Goal: Check status: Check status

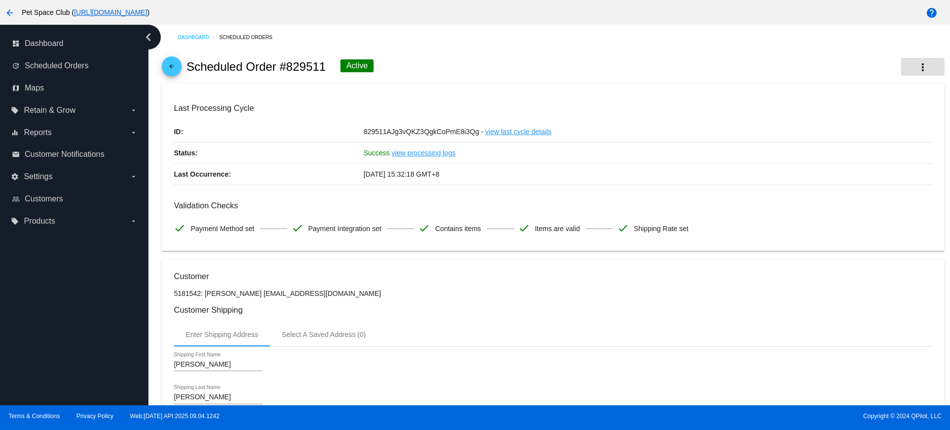
click at [907, 64] on button "more_vert" at bounding box center [923, 67] width 44 height 18
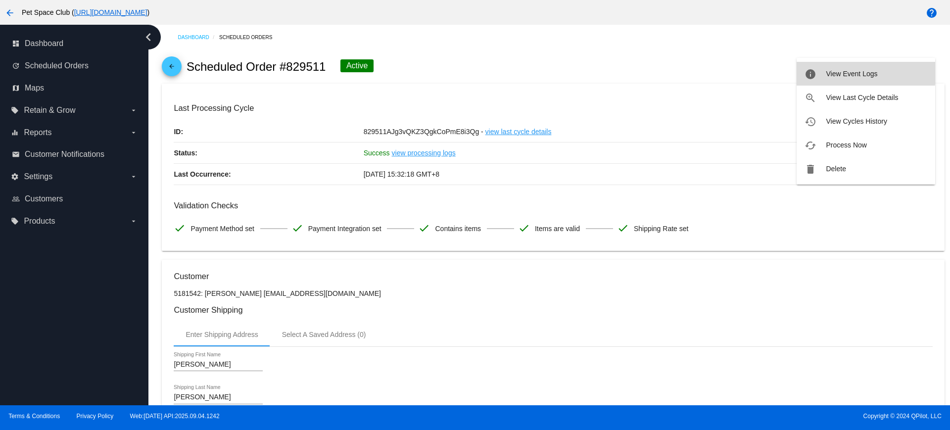
click at [844, 70] on span "View Event Logs" at bounding box center [851, 74] width 51 height 8
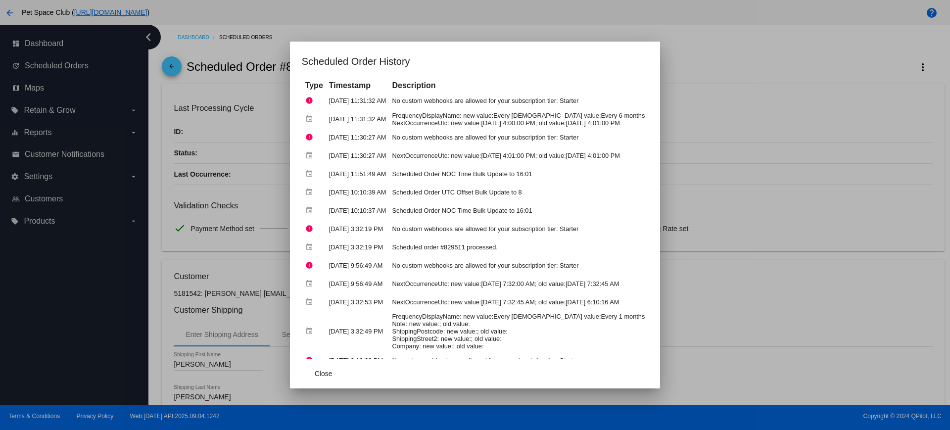
click at [745, 148] on div at bounding box center [475, 215] width 950 height 430
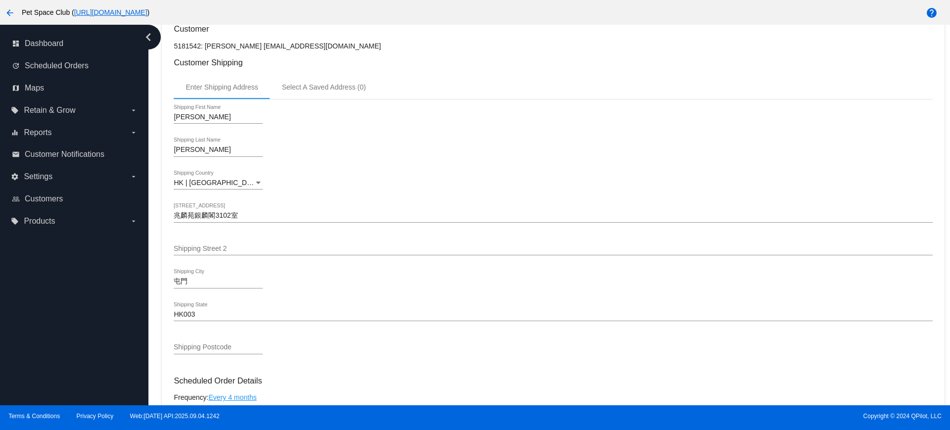
scroll to position [371, 0]
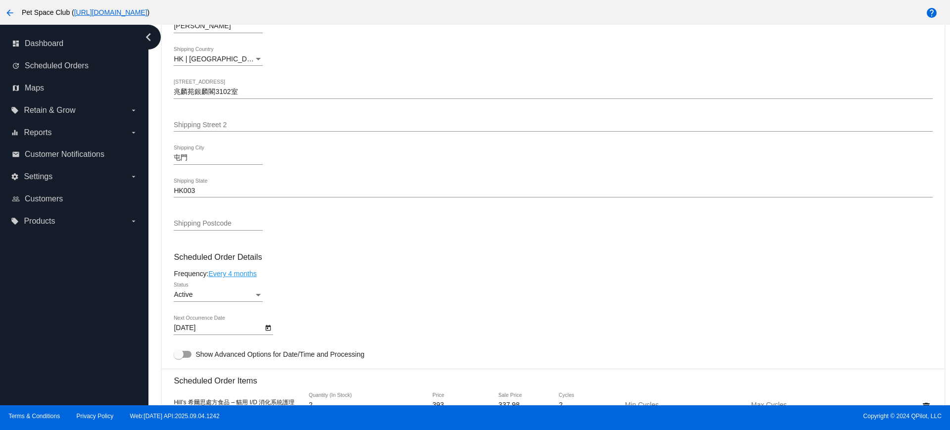
click at [267, 330] on icon "Open calendar" at bounding box center [268, 328] width 7 height 12
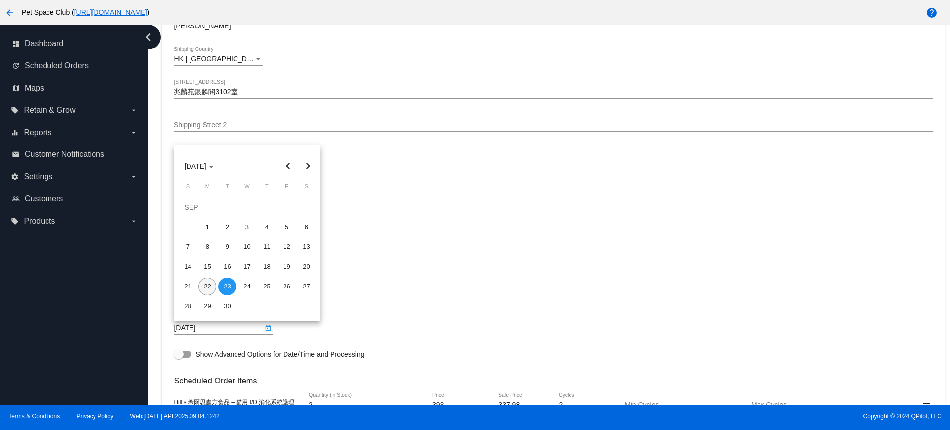
click at [208, 289] on div "22" at bounding box center [208, 287] width 18 height 18
type input "9/22/2025"
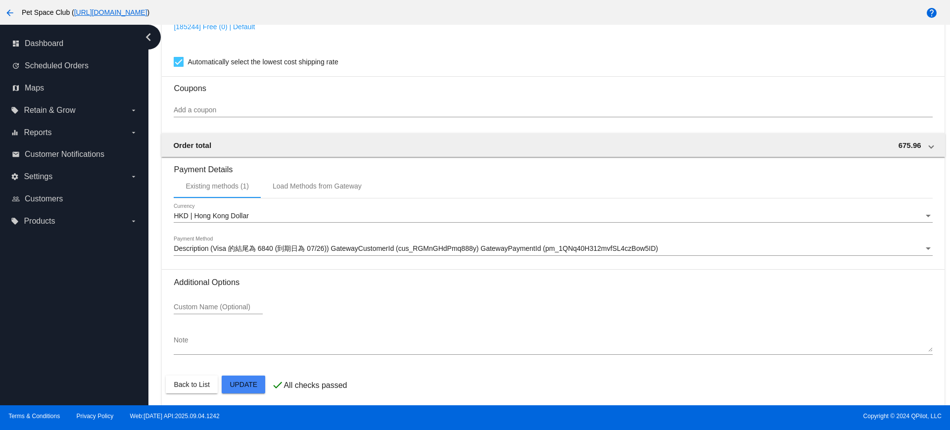
scroll to position [845, 0]
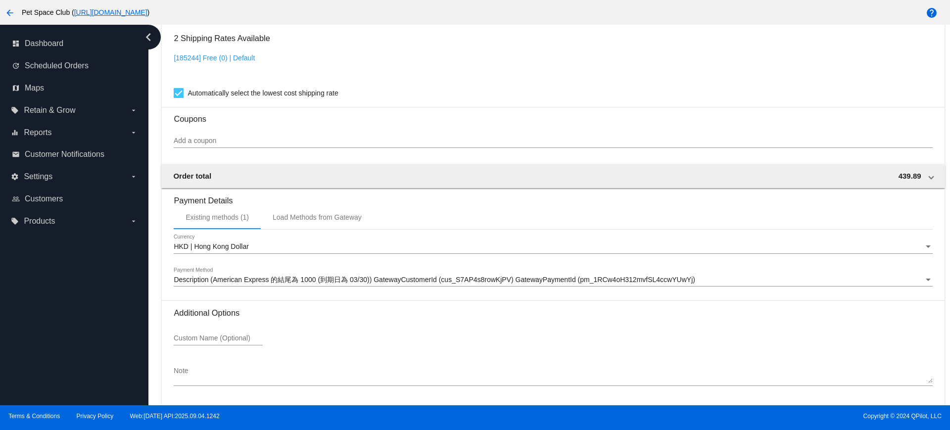
scroll to position [810, 0]
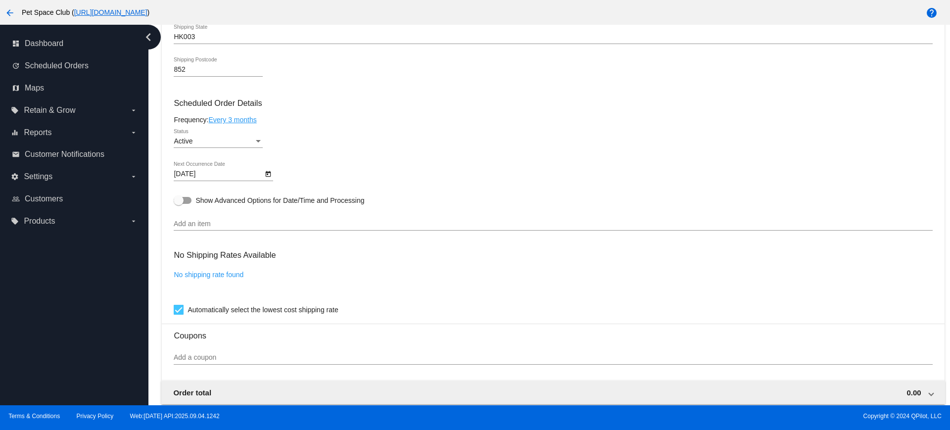
scroll to position [433, 0]
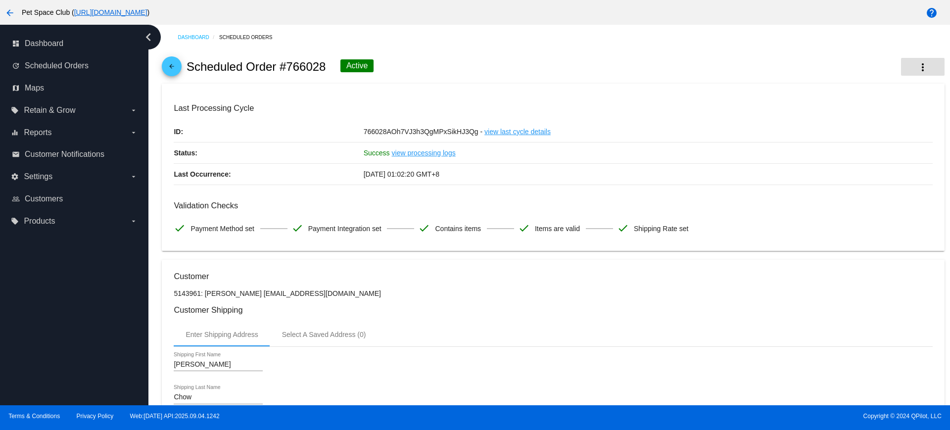
click at [917, 65] on mat-icon "more_vert" at bounding box center [923, 67] width 12 height 12
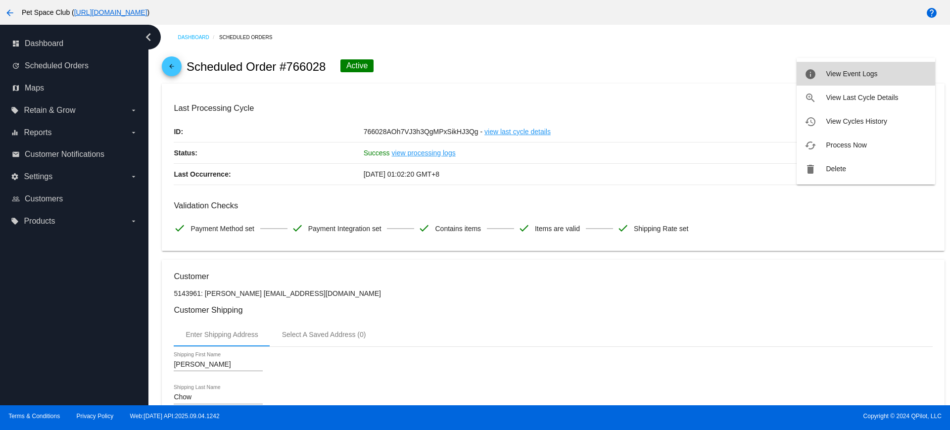
click at [862, 68] on button "info View Event Logs" at bounding box center [866, 74] width 139 height 24
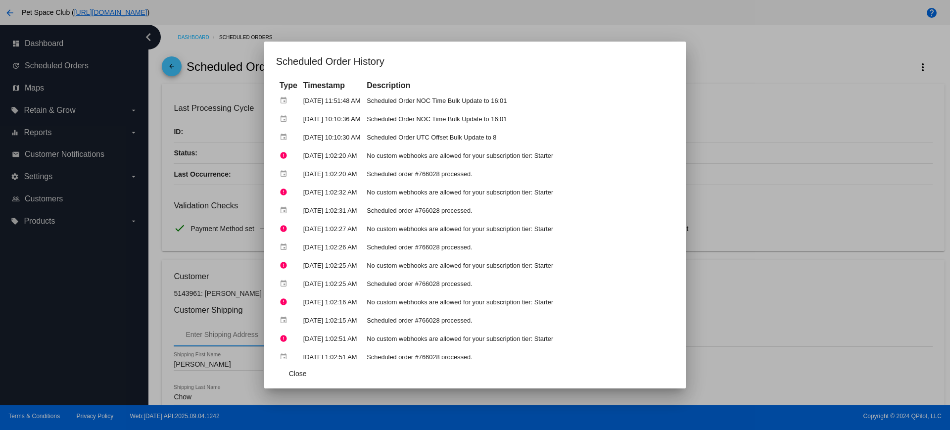
click at [750, 65] on div at bounding box center [475, 215] width 950 height 430
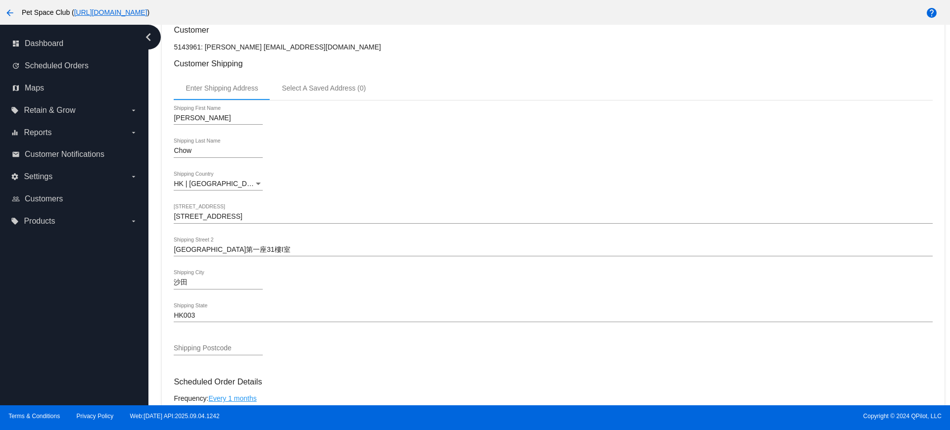
scroll to position [309, 0]
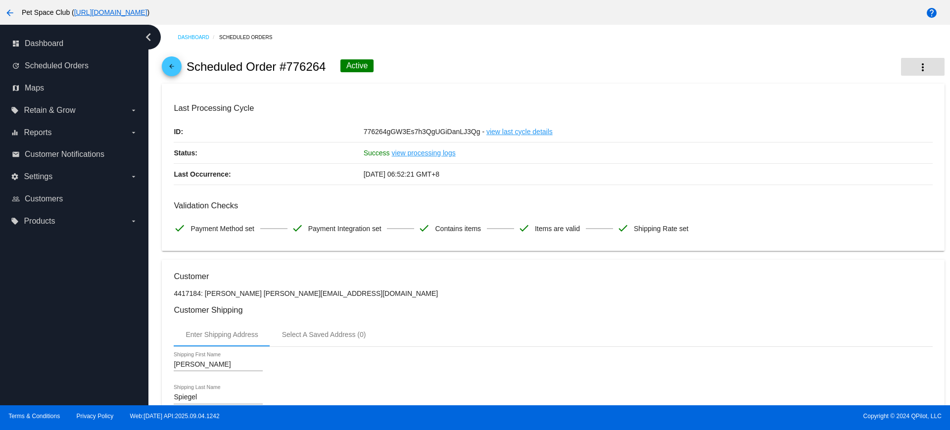
click at [917, 67] on mat-icon "more_vert" at bounding box center [923, 67] width 12 height 12
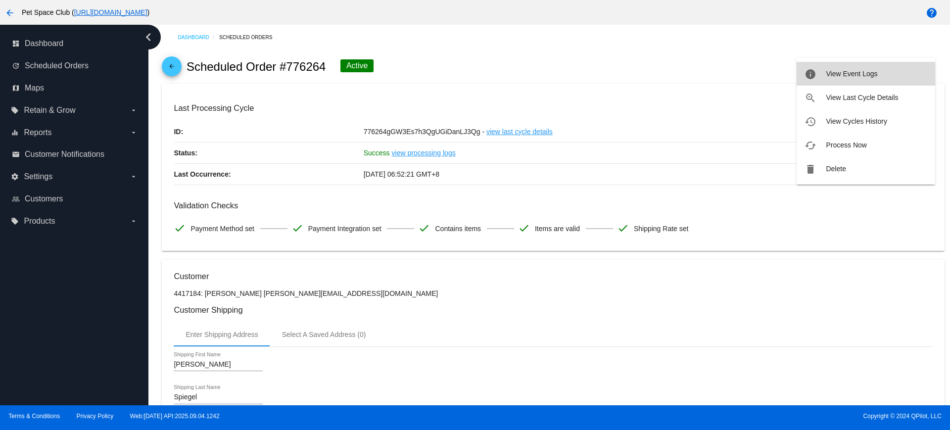
click at [844, 75] on span "View Event Logs" at bounding box center [851, 74] width 51 height 8
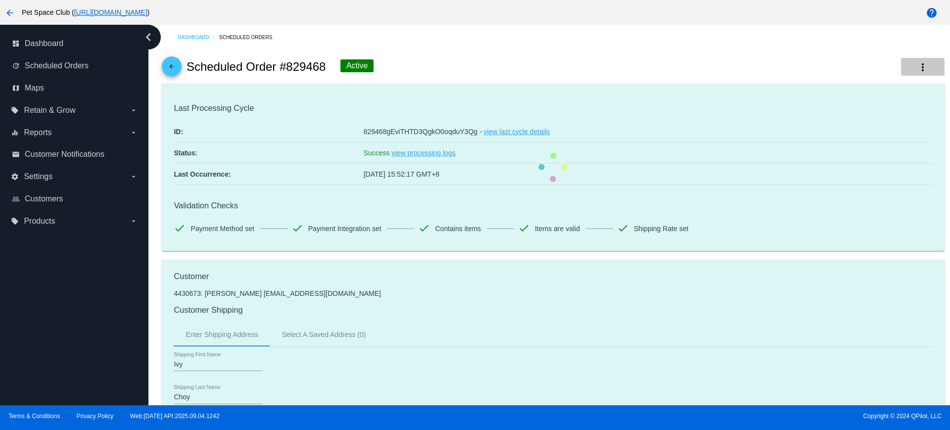
click at [920, 68] on button "more_vert" at bounding box center [923, 67] width 44 height 18
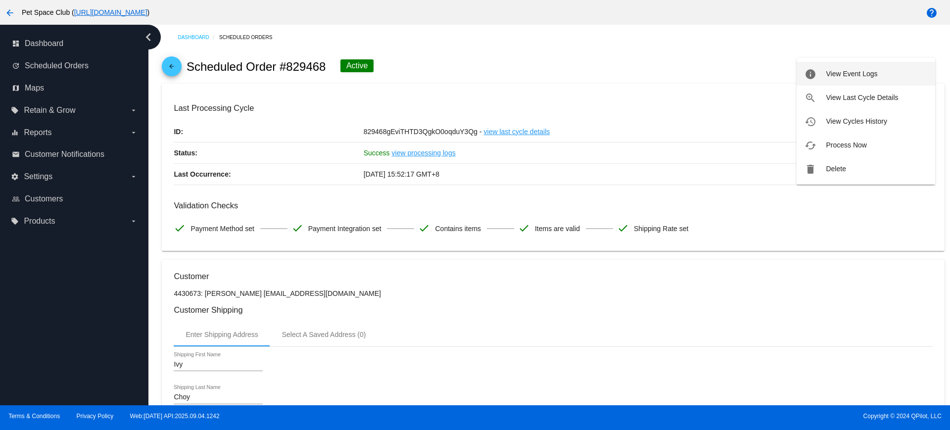
click at [849, 73] on span "View Event Logs" at bounding box center [851, 74] width 51 height 8
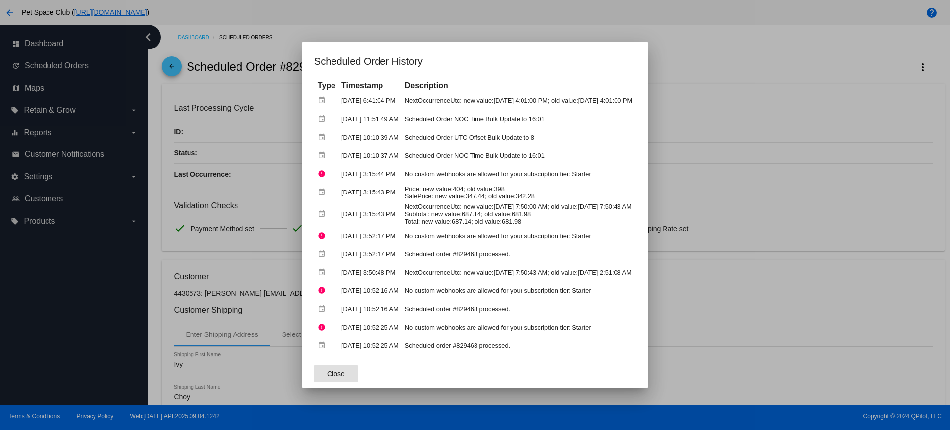
click at [327, 372] on span "Close" at bounding box center [336, 374] width 18 height 8
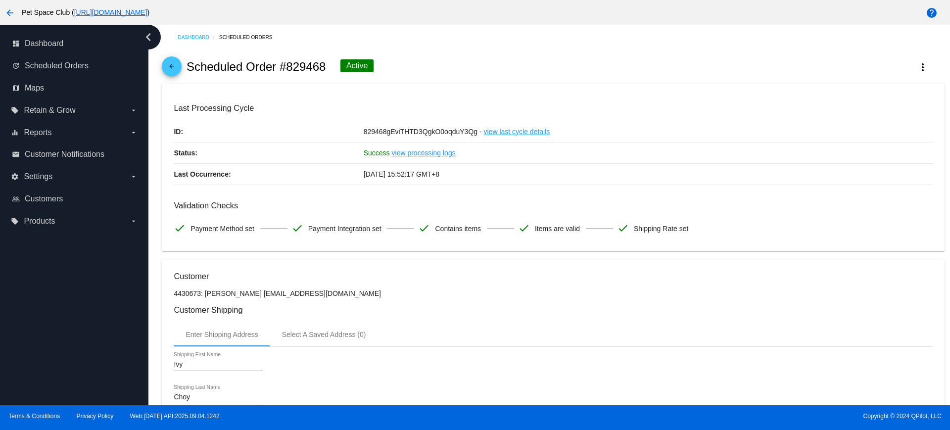
click at [734, 106] on h3 "Last Processing Cycle" at bounding box center [553, 107] width 759 height 9
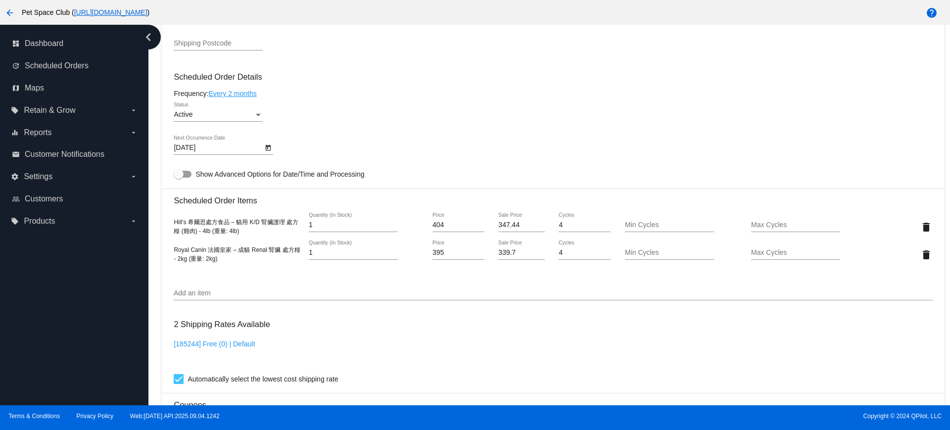
scroll to position [557, 0]
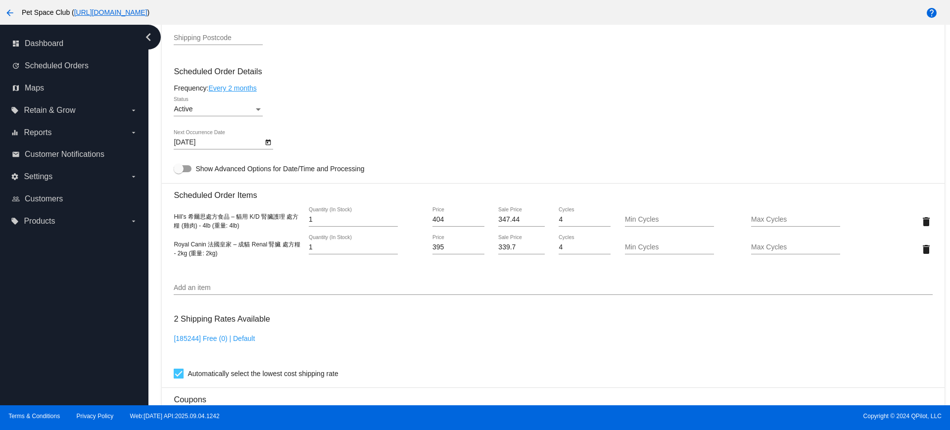
click at [268, 144] on icon "Open calendar" at bounding box center [268, 143] width 7 height 12
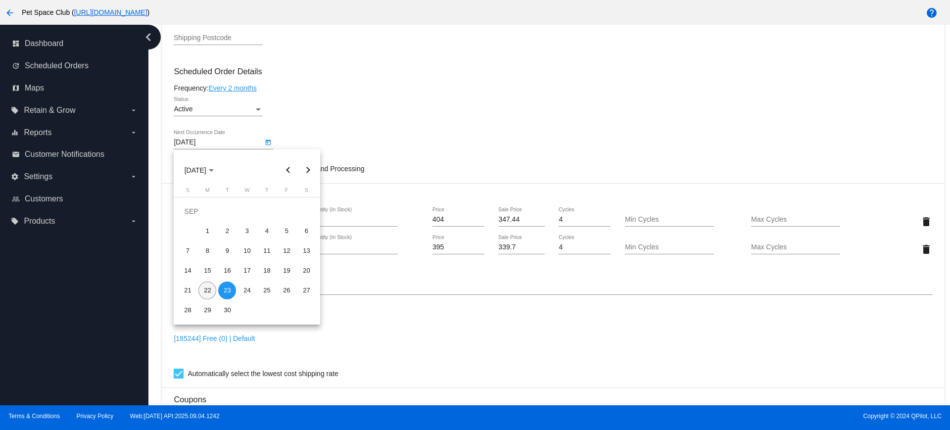
click at [204, 292] on div "22" at bounding box center [208, 291] width 18 height 18
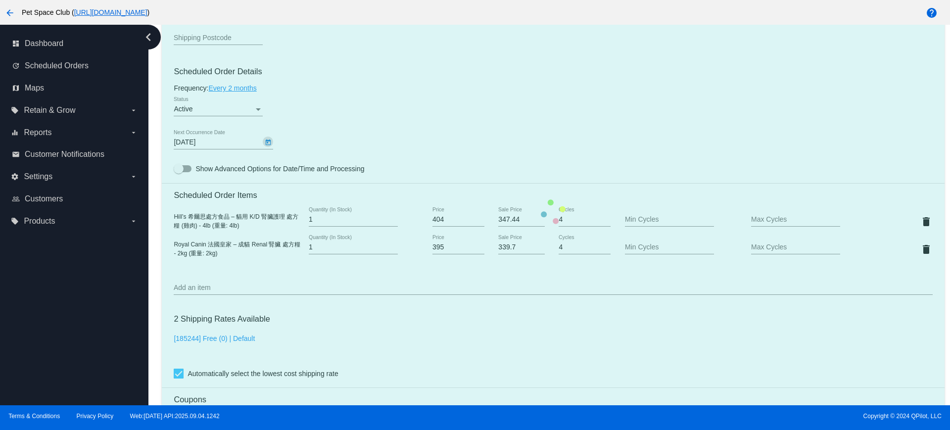
type input "9/22/2025"
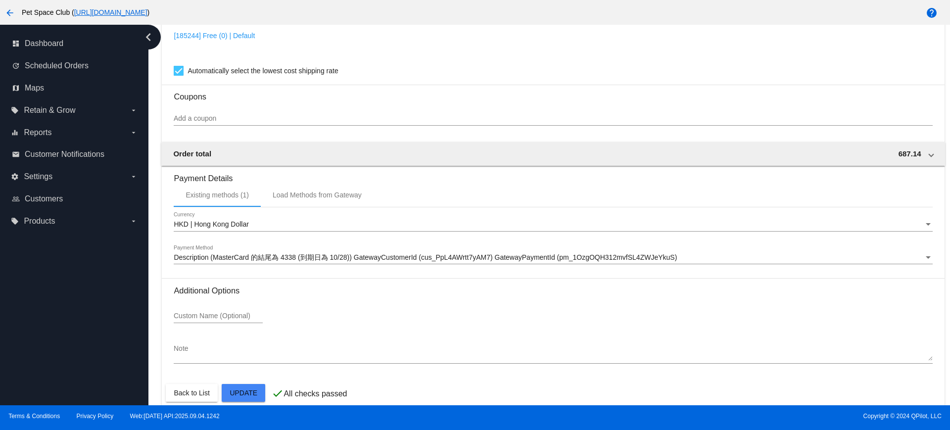
scroll to position [866, 0]
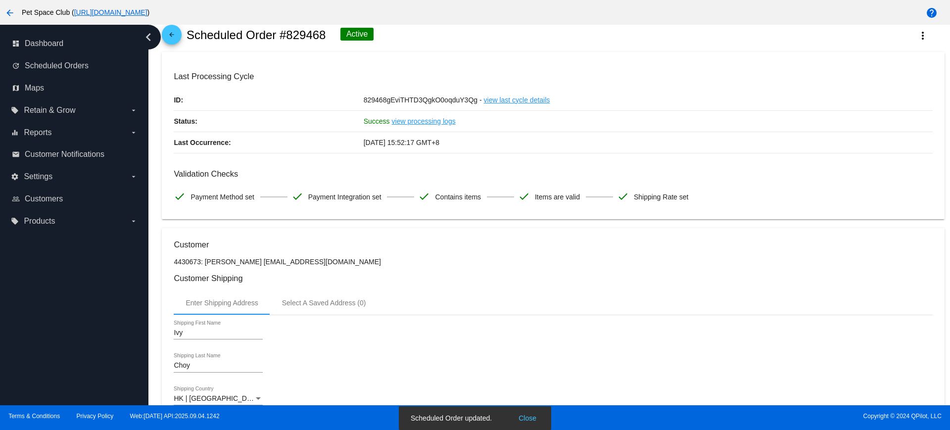
scroll to position [0, 0]
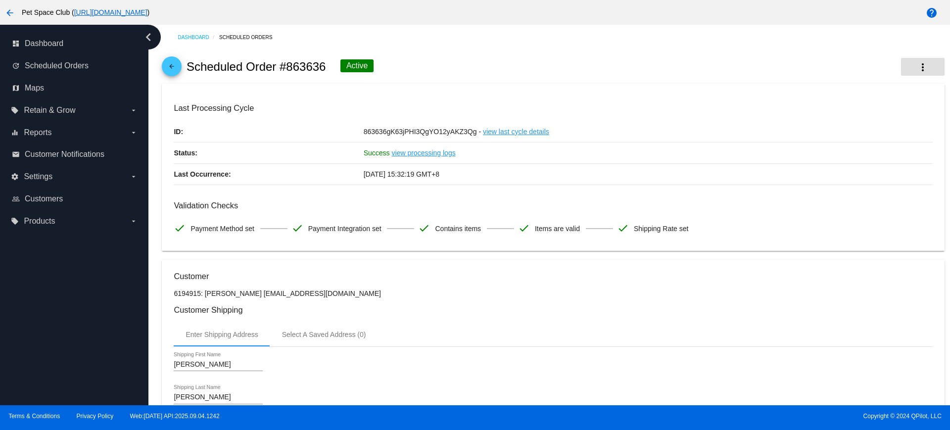
click at [918, 69] on mat-icon "more_vert" at bounding box center [923, 67] width 12 height 12
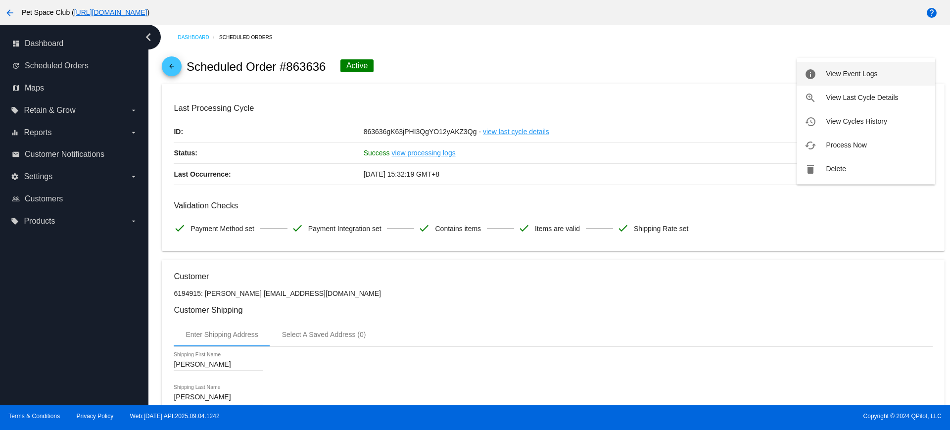
click at [835, 75] on span "View Event Logs" at bounding box center [851, 74] width 51 height 8
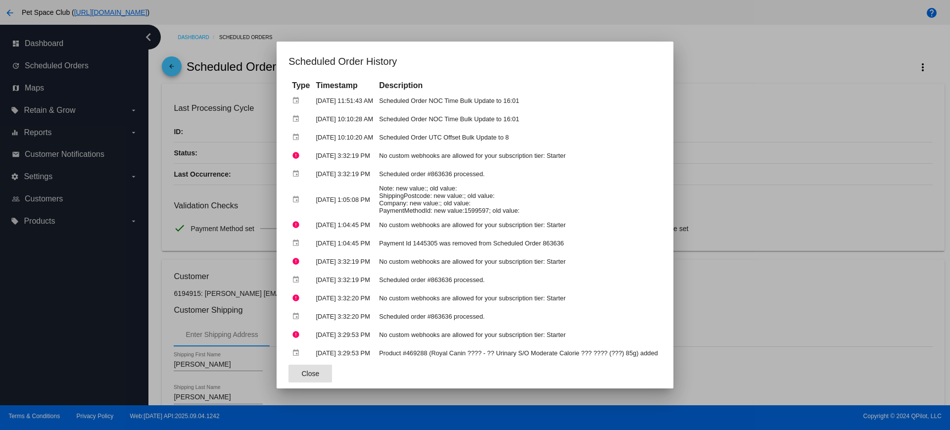
click at [304, 377] on span "Close" at bounding box center [310, 374] width 18 height 8
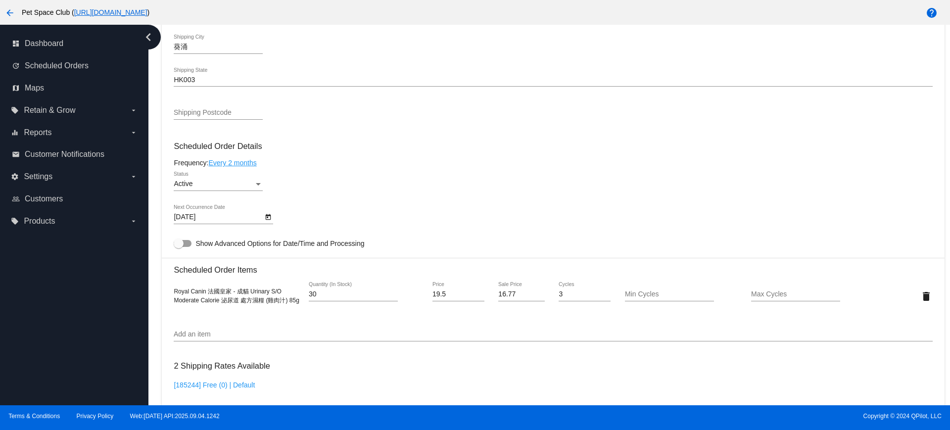
scroll to position [557, 0]
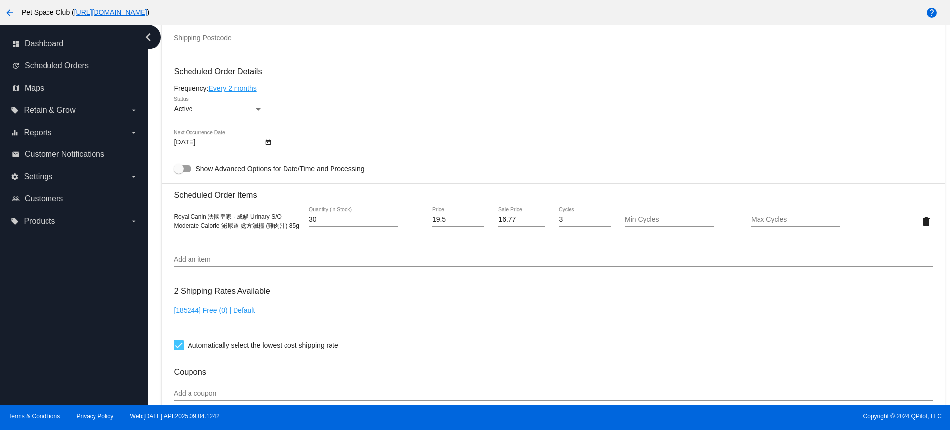
click at [267, 144] on icon "Open calendar" at bounding box center [268, 143] width 7 height 12
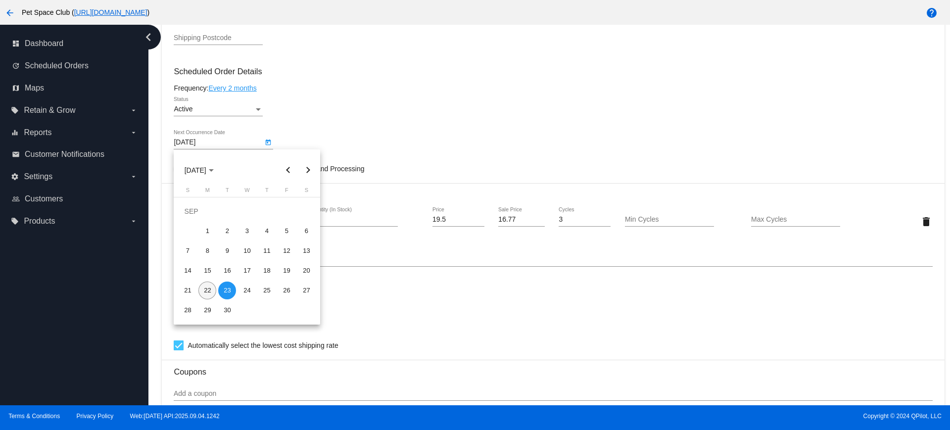
click at [206, 289] on div "22" at bounding box center [208, 291] width 18 height 18
type input "9/22/2025"
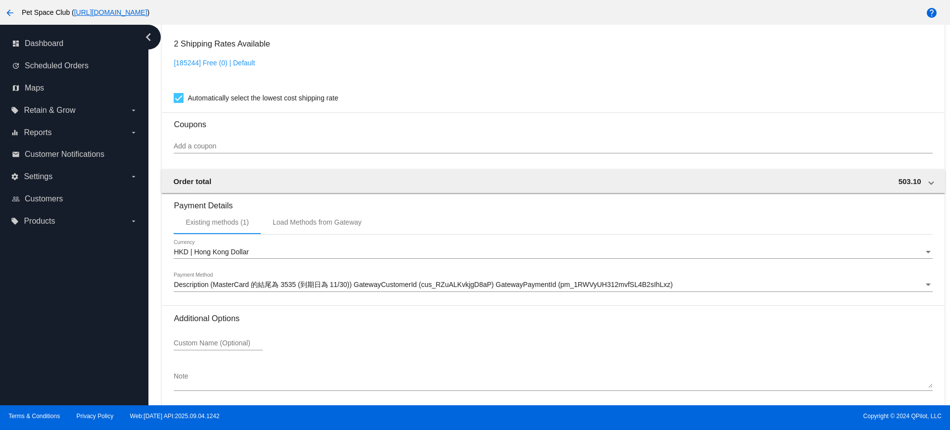
scroll to position [845, 0]
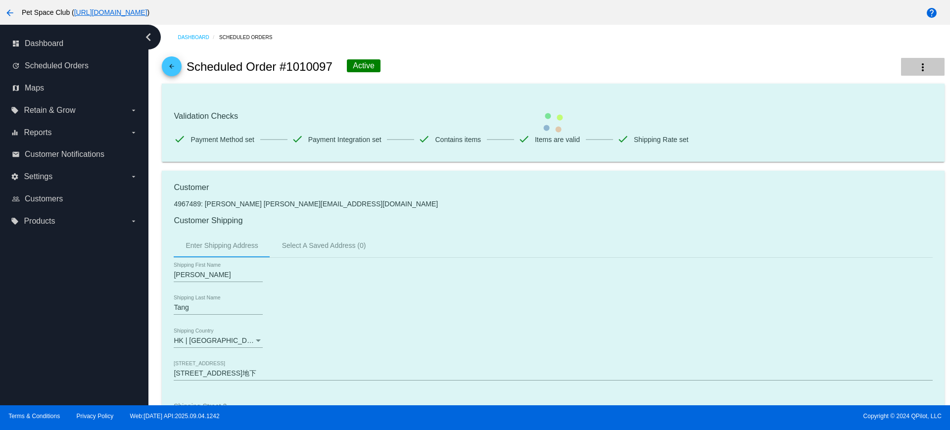
click at [917, 70] on mat-icon "more_vert" at bounding box center [923, 67] width 12 height 12
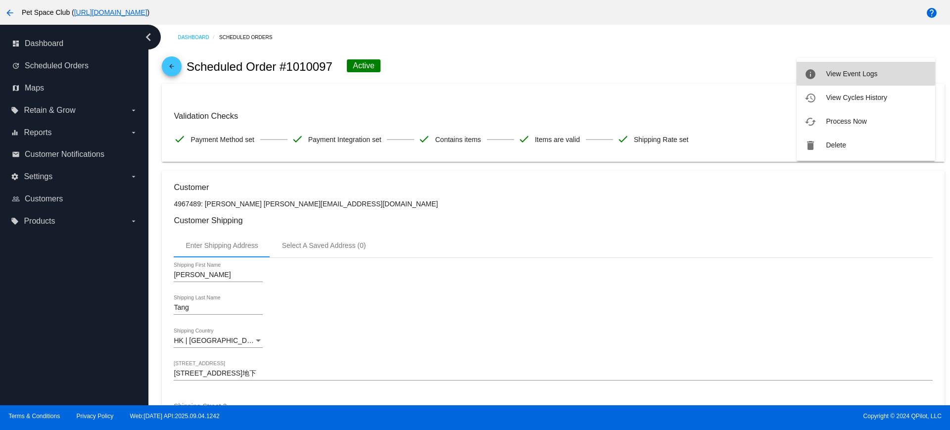
click at [839, 73] on span "View Event Logs" at bounding box center [851, 74] width 51 height 8
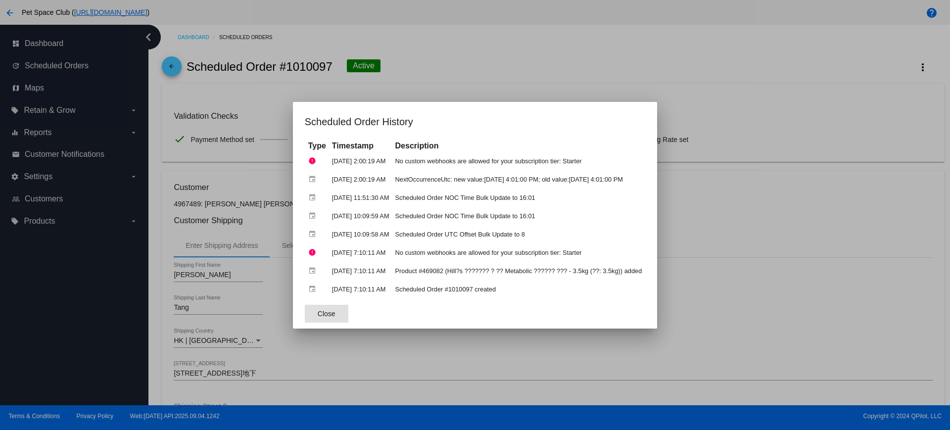
click at [310, 321] on button "Close" at bounding box center [327, 314] width 44 height 18
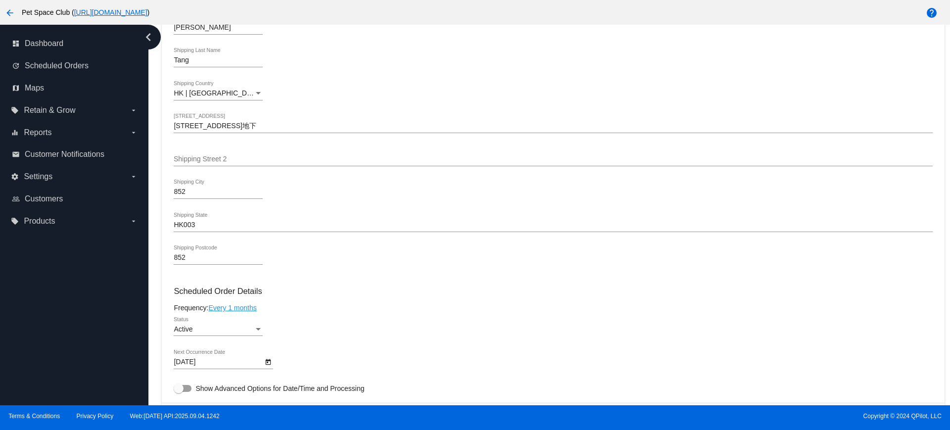
scroll to position [495, 0]
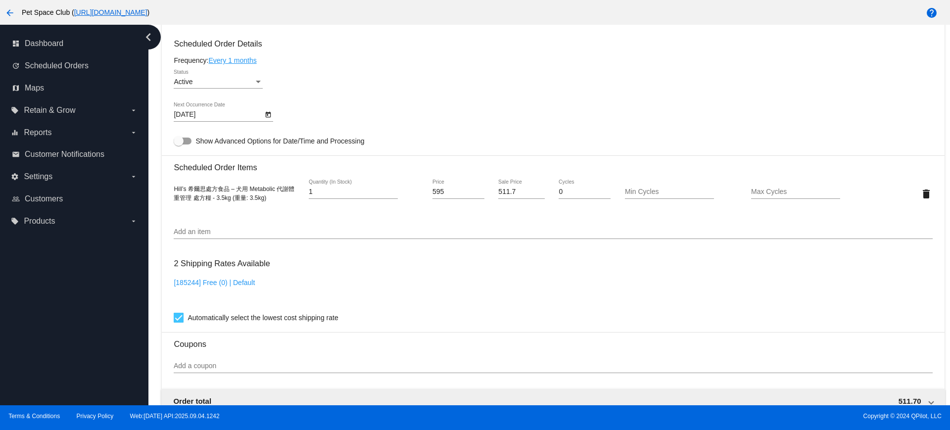
click at [270, 113] on icon "Open calendar" at bounding box center [268, 115] width 5 height 6
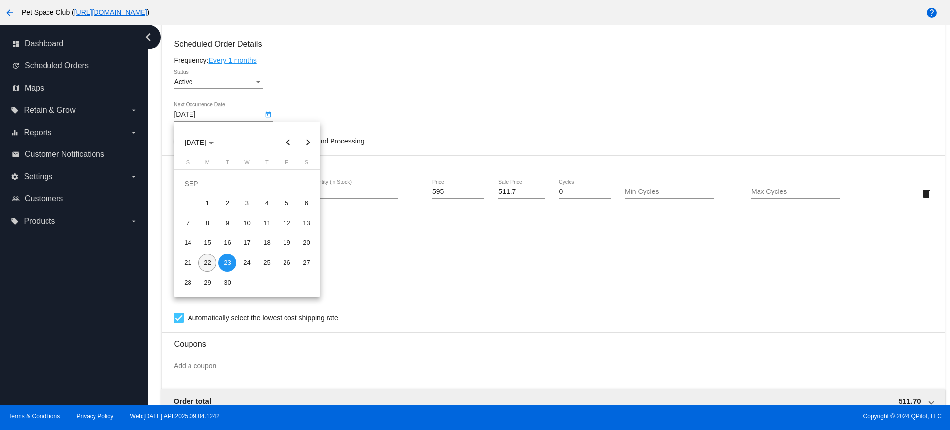
click at [208, 263] on div "22" at bounding box center [208, 263] width 18 height 18
type input "9/22/2025"
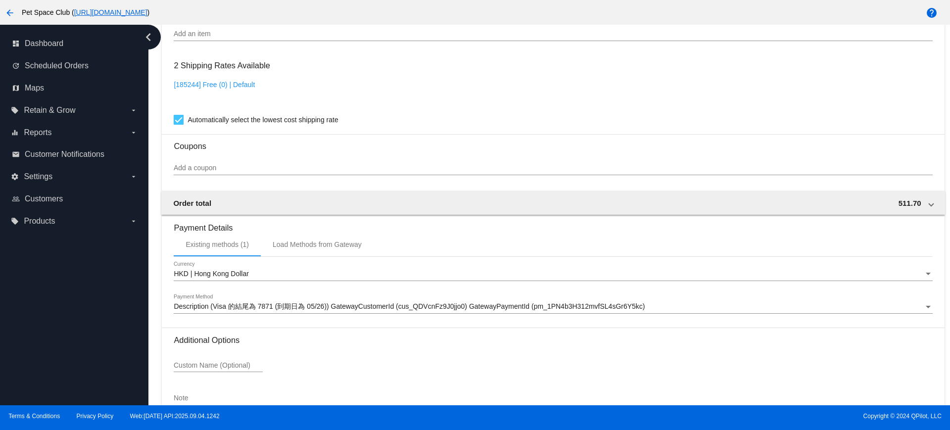
scroll to position [755, 0]
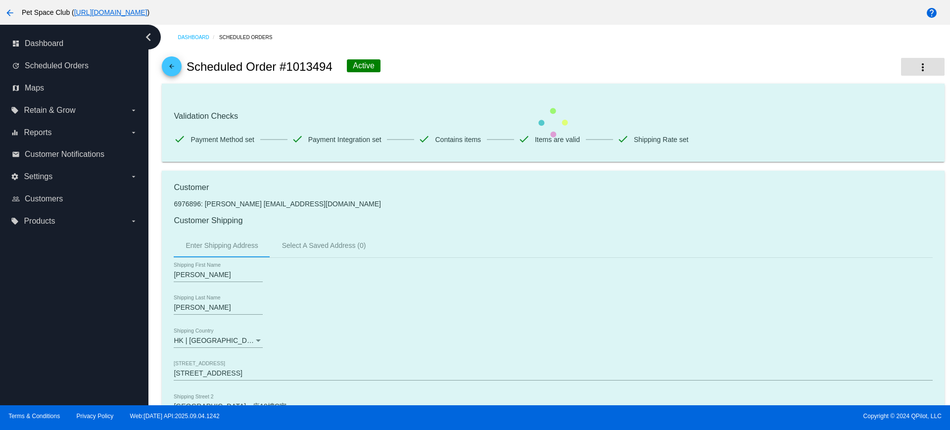
click at [917, 71] on mat-icon "more_vert" at bounding box center [923, 67] width 12 height 12
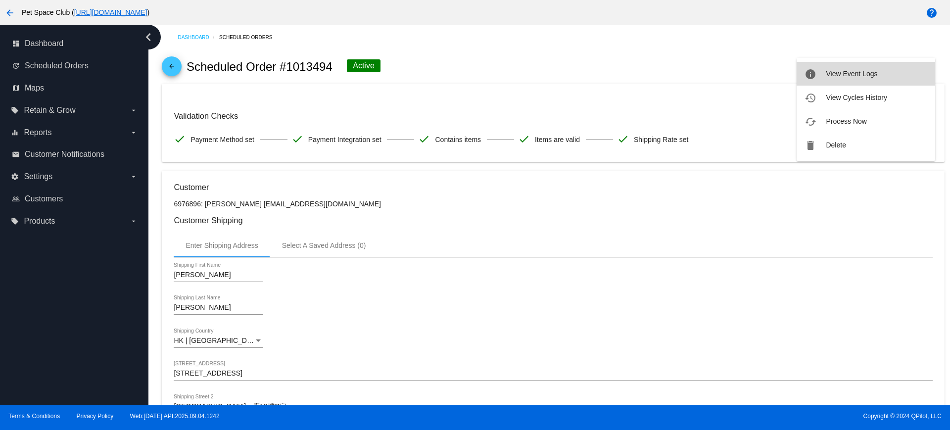
click at [853, 76] on span "View Event Logs" at bounding box center [851, 74] width 51 height 8
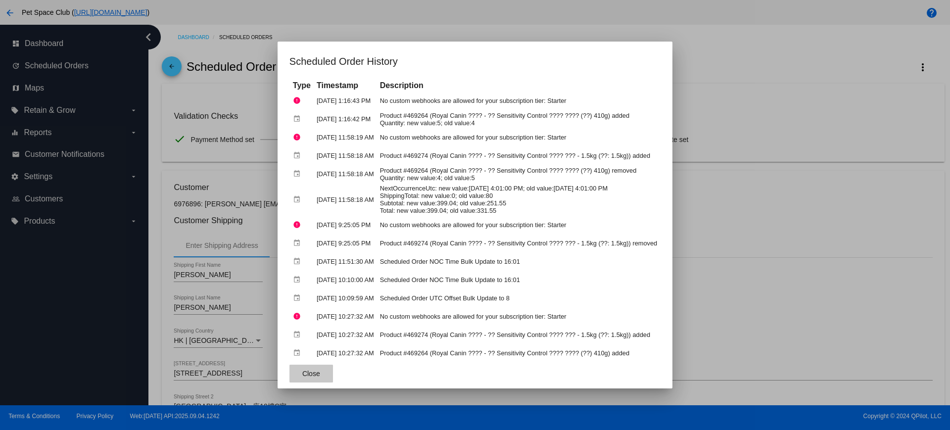
click at [296, 379] on button "Close" at bounding box center [312, 374] width 44 height 18
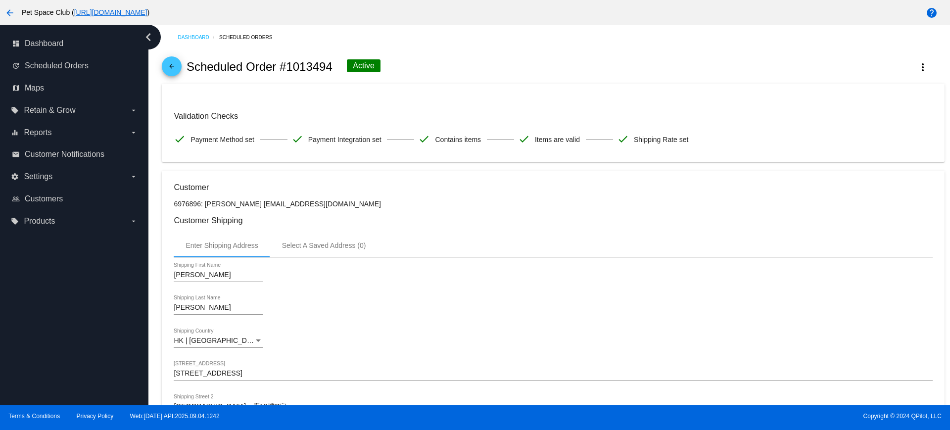
click at [412, 287] on div "[PERSON_NAME] Shipping First Name" at bounding box center [553, 277] width 759 height 28
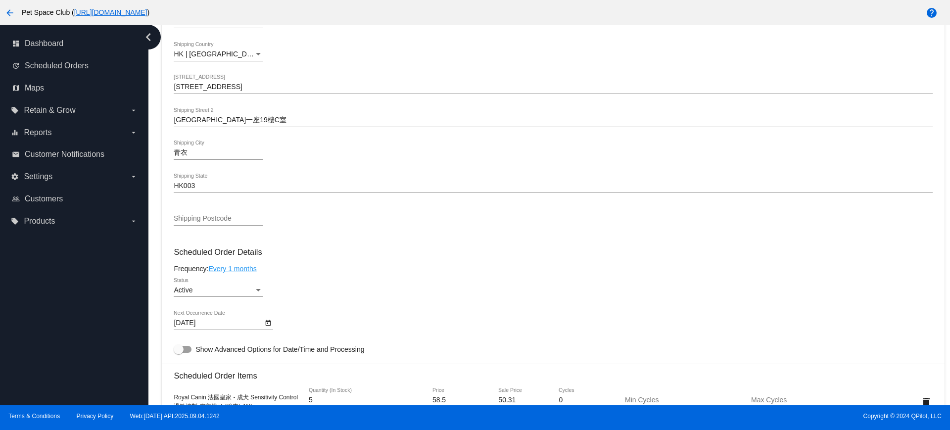
scroll to position [309, 0]
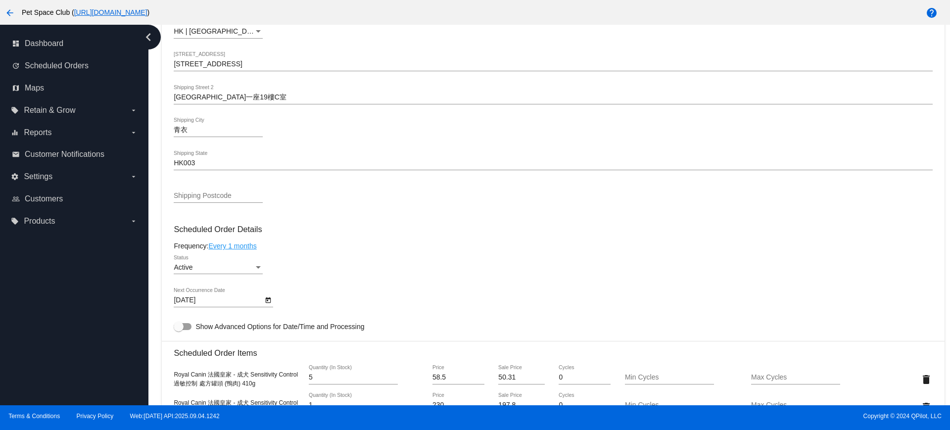
click at [265, 301] on icon "Open calendar" at bounding box center [268, 301] width 7 height 12
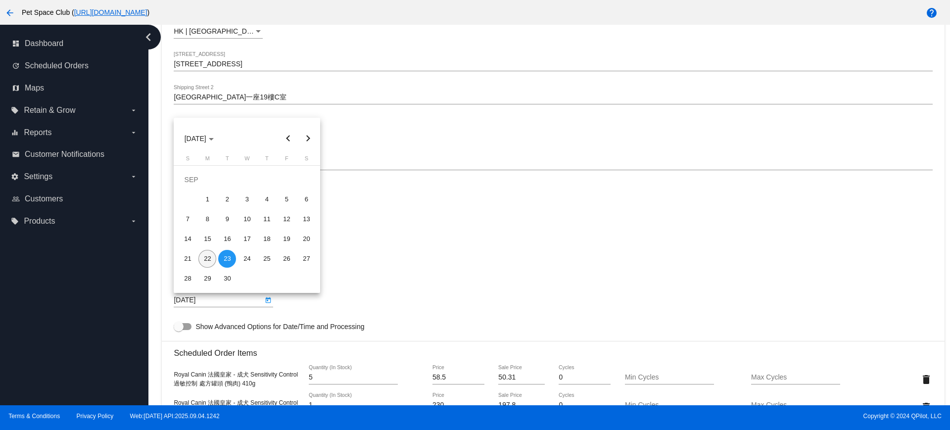
click at [208, 257] on div "22" at bounding box center [208, 259] width 18 height 18
type input "[DATE]"
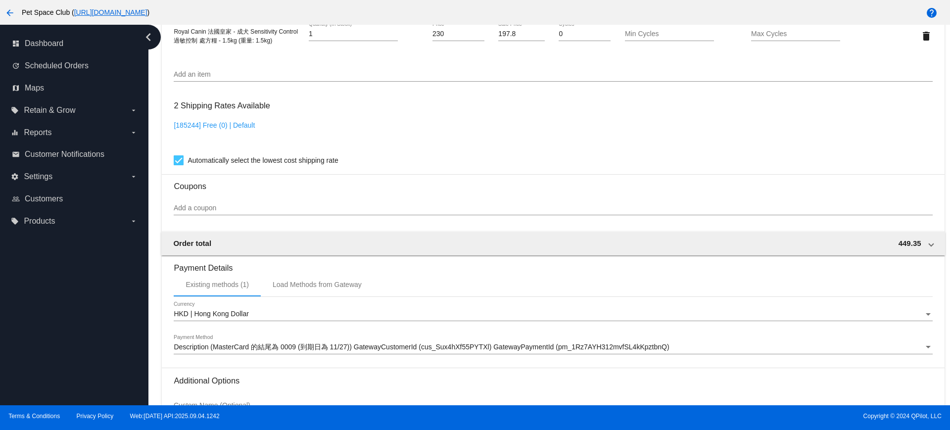
scroll to position [783, 0]
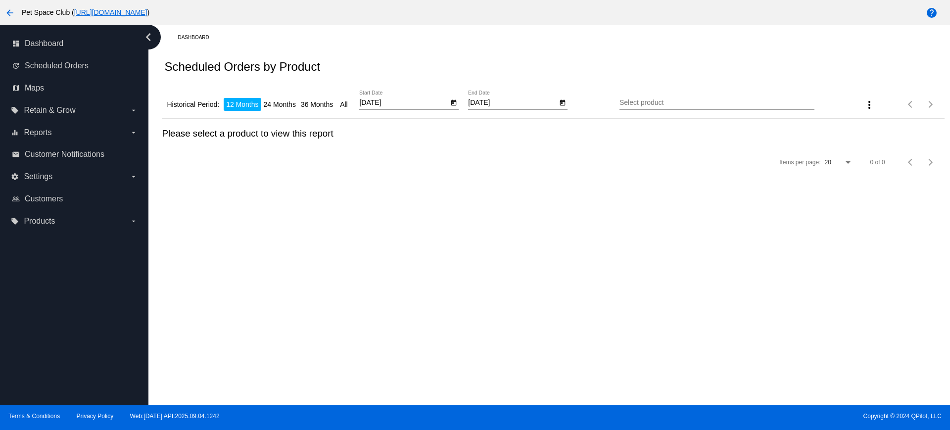
type input "9/22/2024"
type input "9/22/2025"
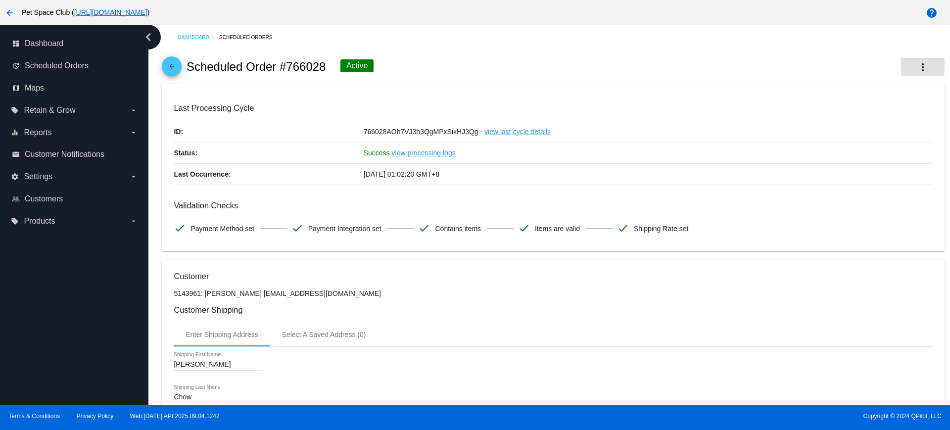
click at [923, 61] on button "more_vert" at bounding box center [923, 67] width 44 height 18
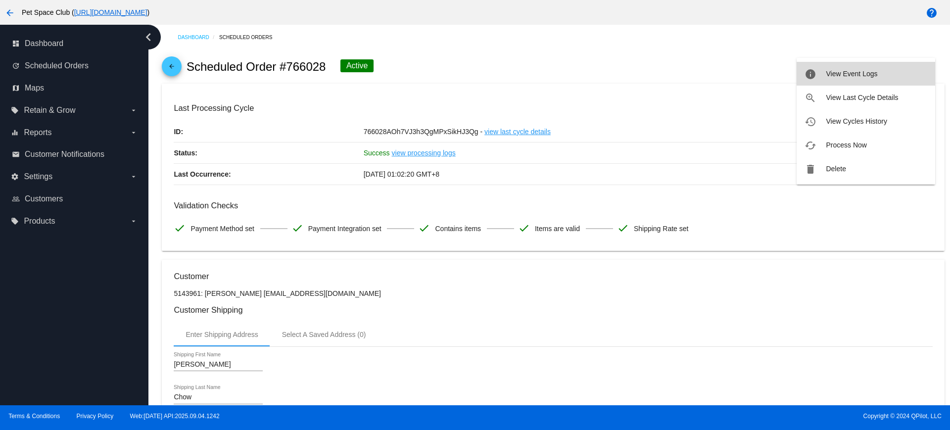
click at [865, 69] on button "info View Event Logs" at bounding box center [866, 74] width 139 height 24
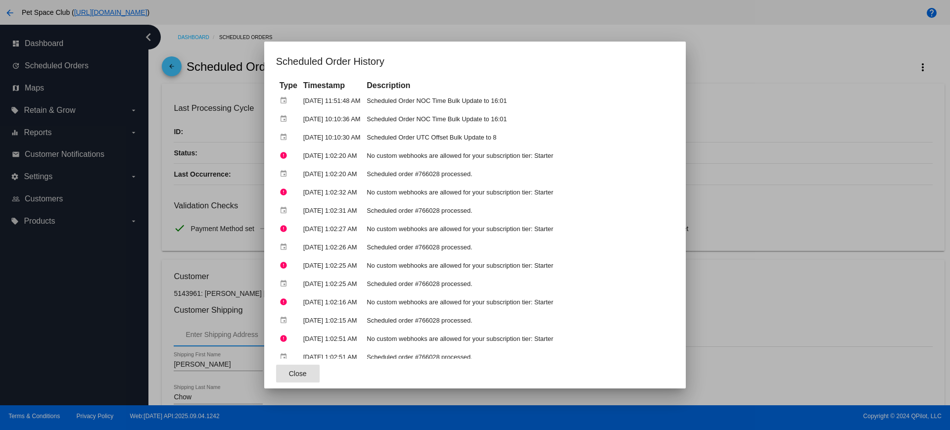
click at [786, 84] on div at bounding box center [475, 215] width 950 height 430
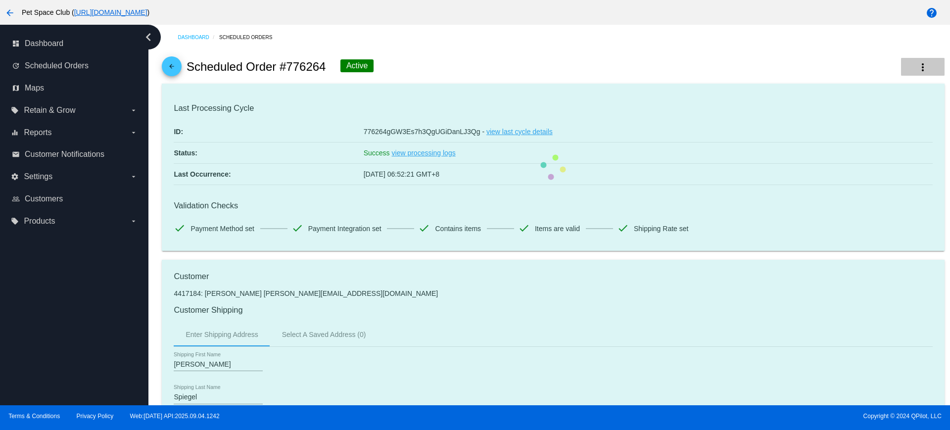
click at [917, 67] on mat-icon "more_vert" at bounding box center [923, 67] width 12 height 12
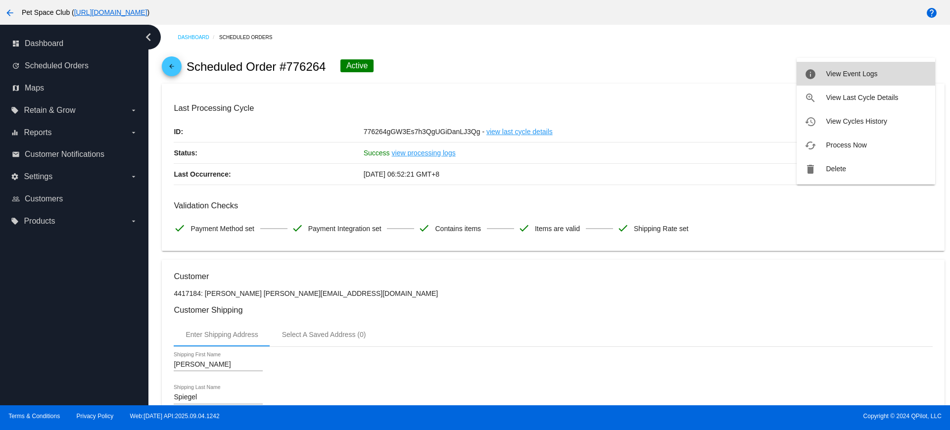
click at [850, 76] on span "View Event Logs" at bounding box center [851, 74] width 51 height 8
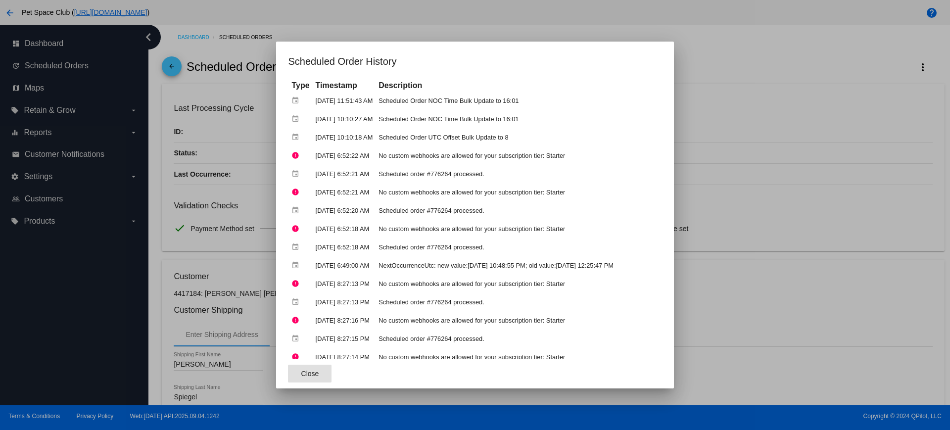
click at [301, 372] on span "Close" at bounding box center [310, 374] width 18 height 8
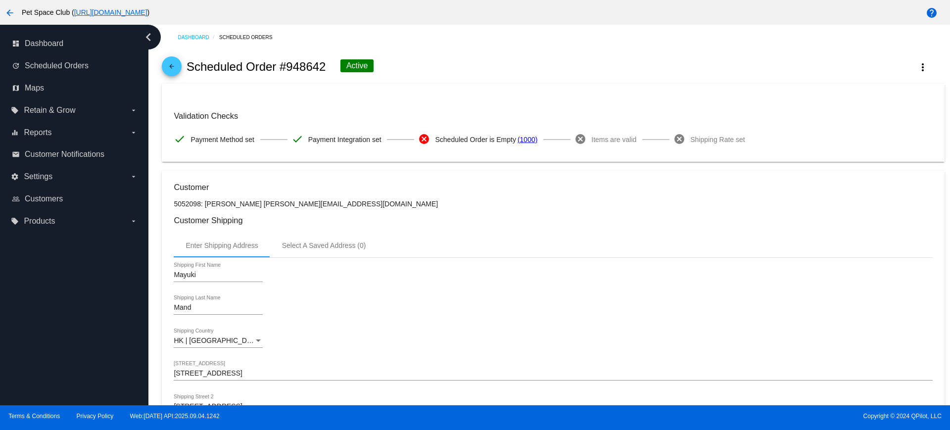
scroll to position [433, 0]
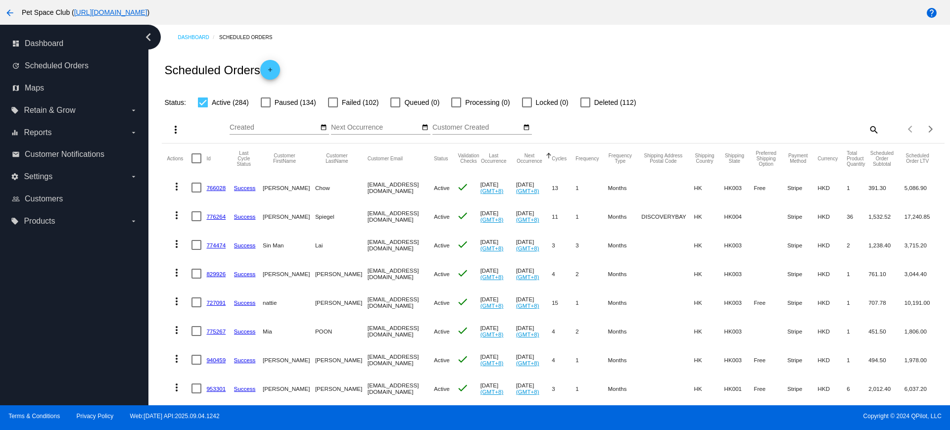
click at [154, 261] on div "Dashboard Scheduled Orders Scheduled Orders add Status: Active (284) Paused (13…" at bounding box center [550, 215] width 802 height 381
click at [868, 130] on mat-icon "search" at bounding box center [874, 129] width 12 height 15
click at [773, 131] on input "Search" at bounding box center [782, 128] width 195 height 8
type input "956619"
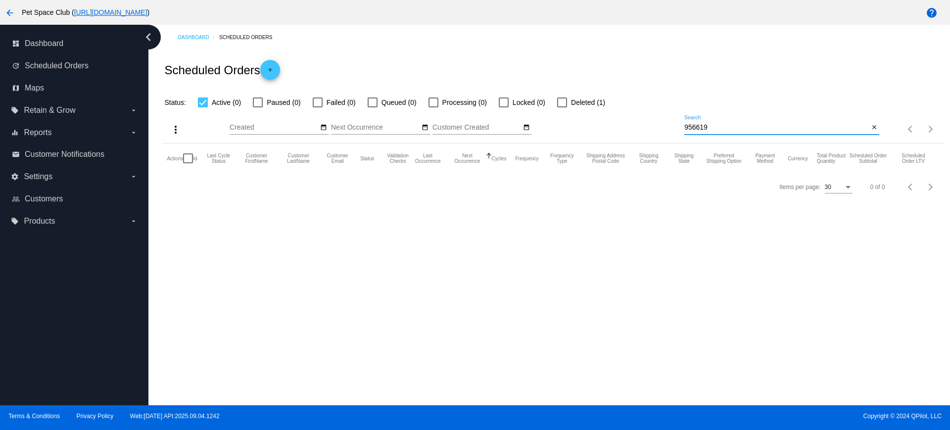
drag, startPoint x: 740, startPoint y: 126, endPoint x: 636, endPoint y: 123, distance: 104.0
click at [636, 123] on div "more_vert Sep Jan Feb Mar Apr 1" at bounding box center [553, 125] width 783 height 35
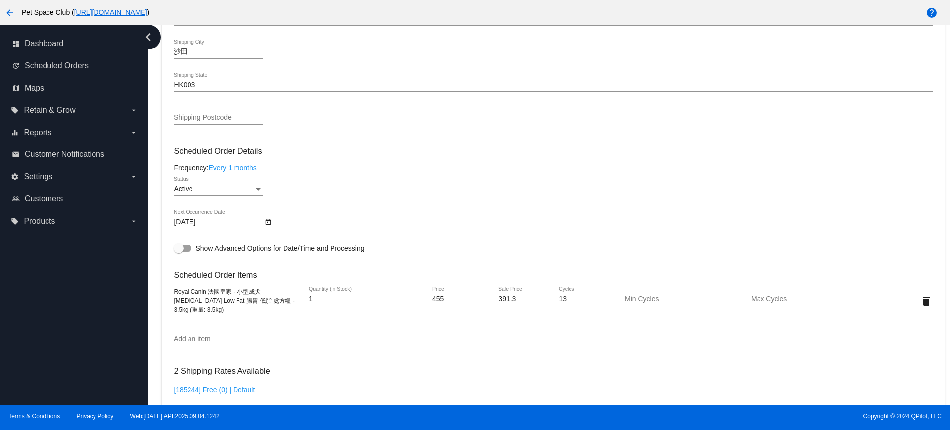
scroll to position [495, 0]
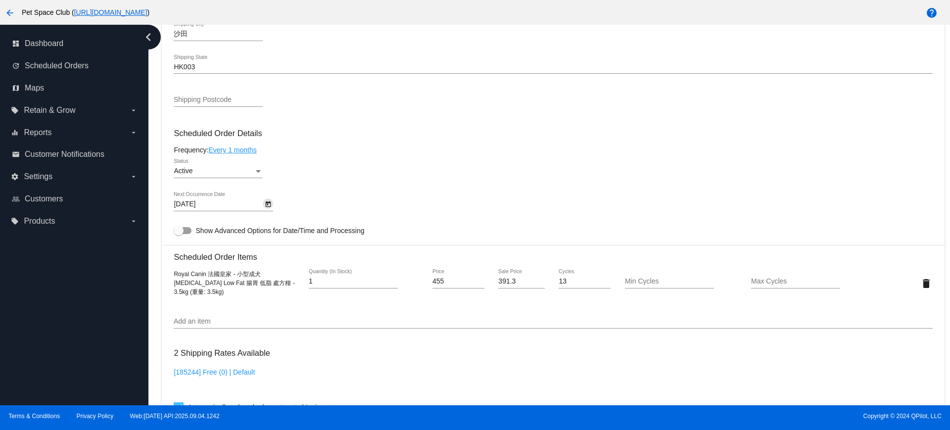
click at [271, 206] on icon "Open calendar" at bounding box center [268, 204] width 5 height 6
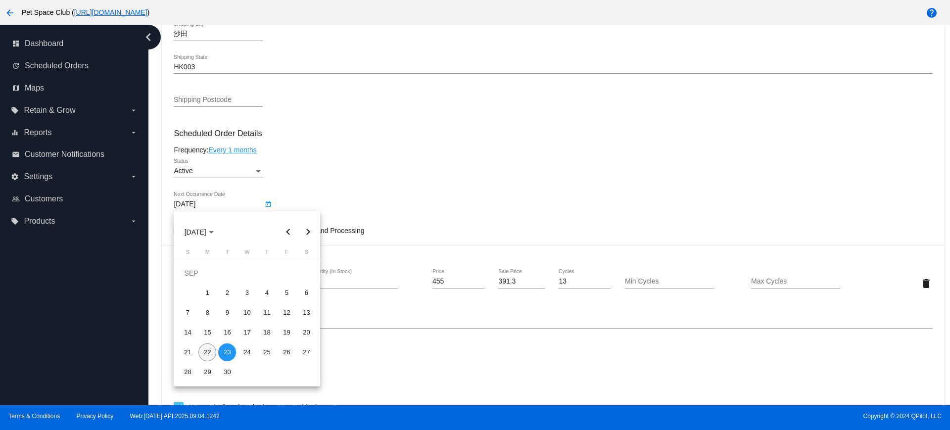
click at [212, 350] on div "22" at bounding box center [208, 353] width 18 height 18
type input "9/22/2025"
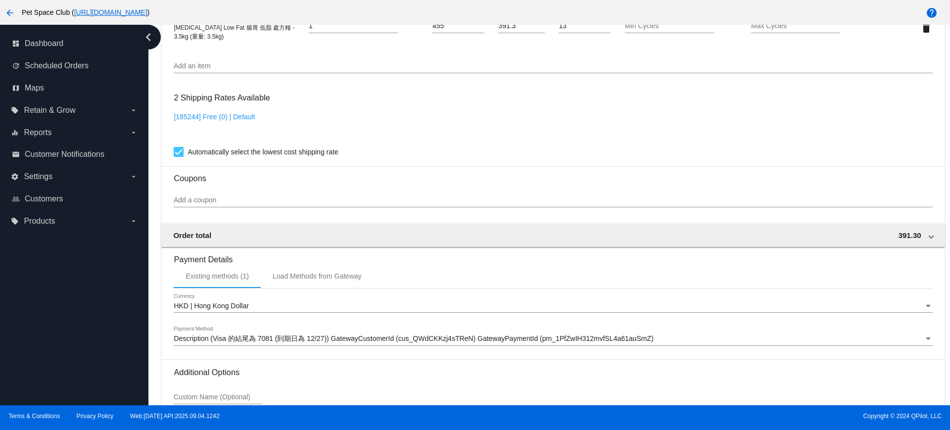
scroll to position [845, 0]
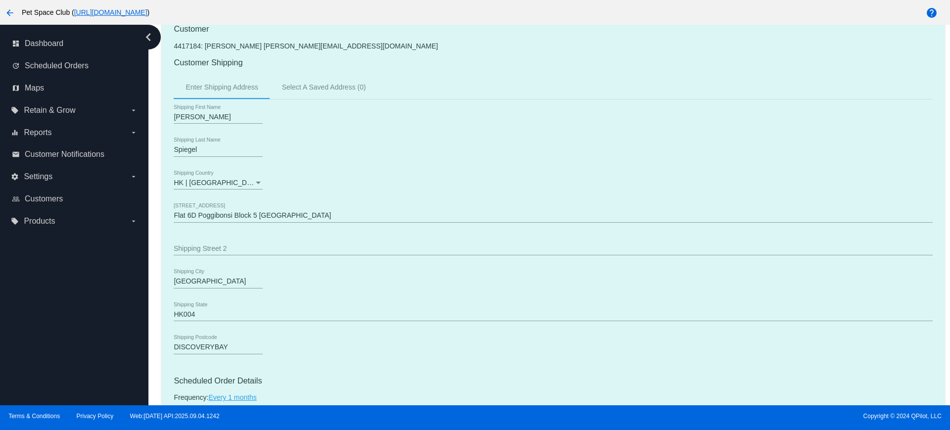
scroll to position [495, 0]
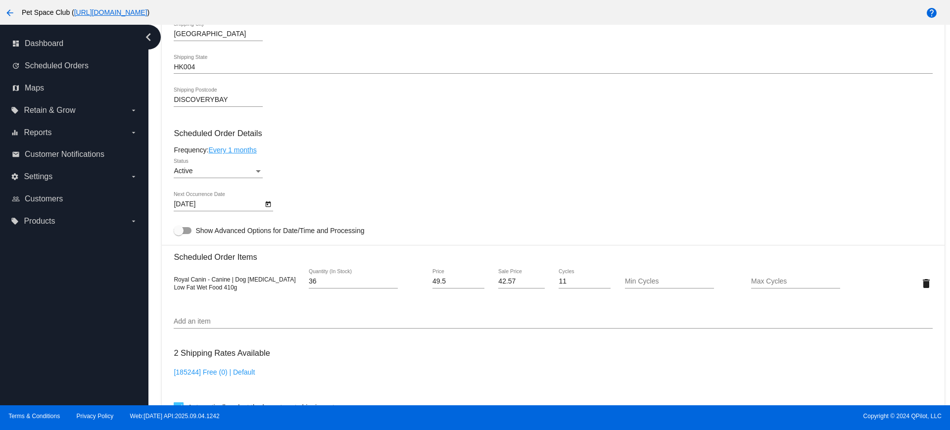
click at [268, 203] on icon "Open calendar" at bounding box center [268, 205] width 7 height 12
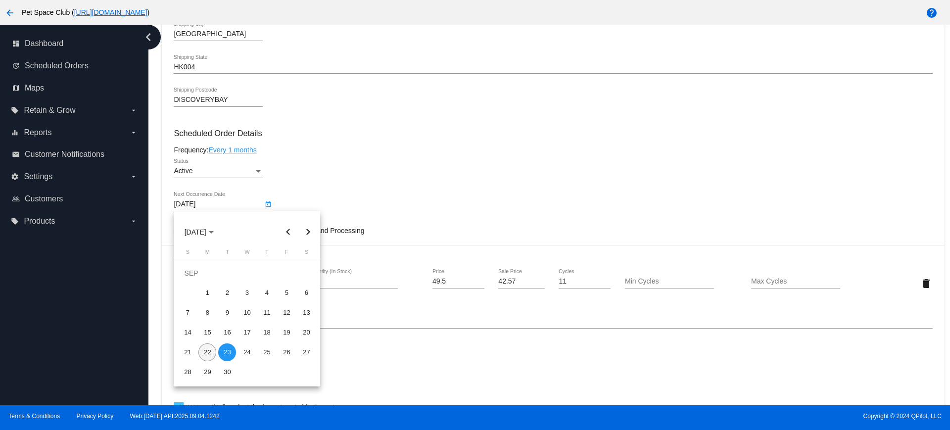
click at [206, 352] on div "22" at bounding box center [208, 353] width 18 height 18
type input "9/22/2025"
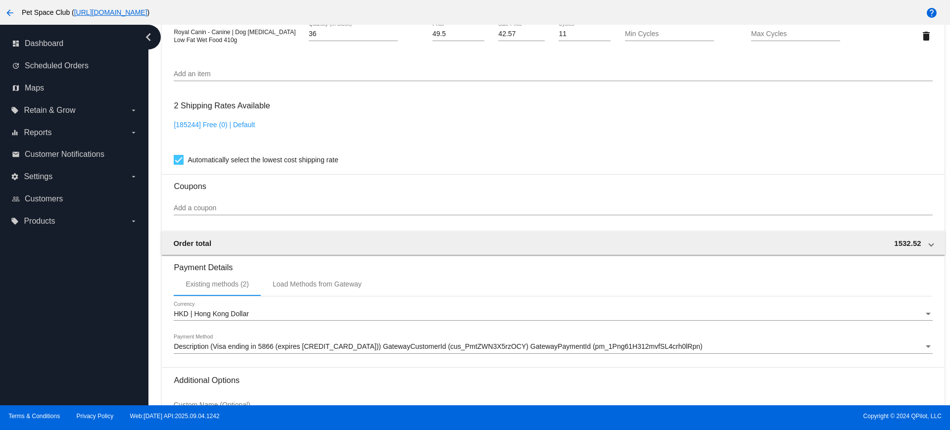
scroll to position [845, 0]
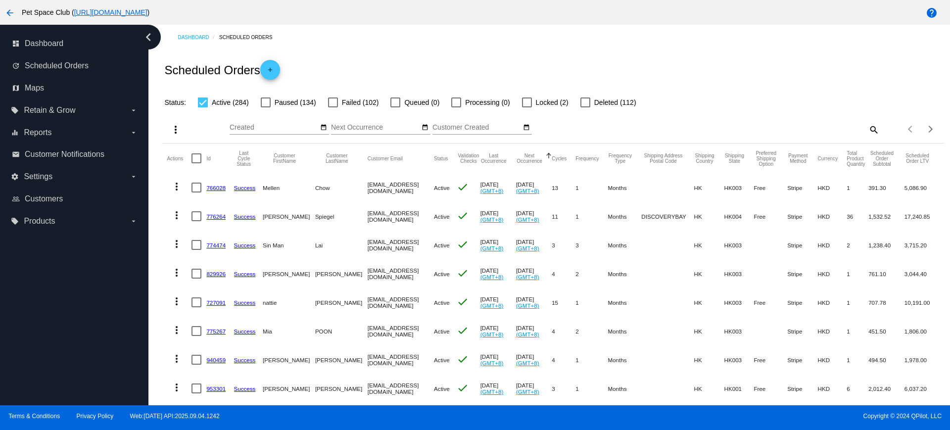
click at [868, 126] on mat-icon "search" at bounding box center [874, 129] width 12 height 15
click at [776, 130] on input "Search" at bounding box center [782, 128] width 195 height 8
type input "956619"
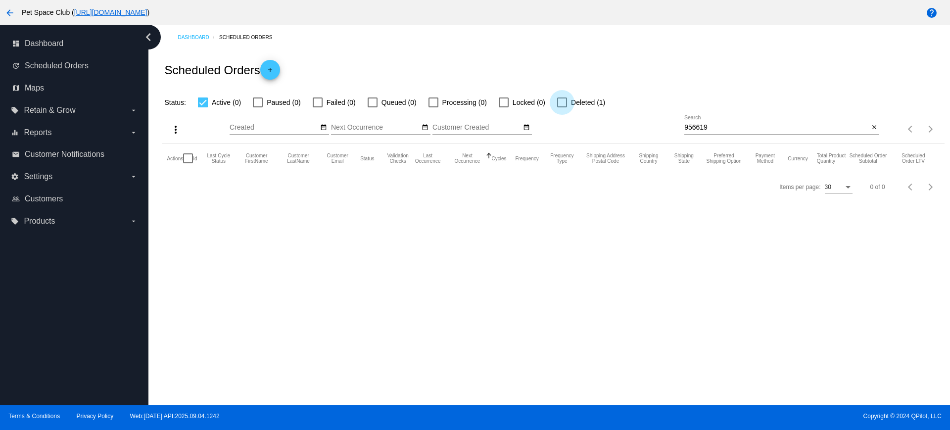
click at [566, 99] on div at bounding box center [562, 103] width 10 height 10
click at [562, 107] on input "Deleted (1)" at bounding box center [562, 107] width 0 height 0
checkbox input "true"
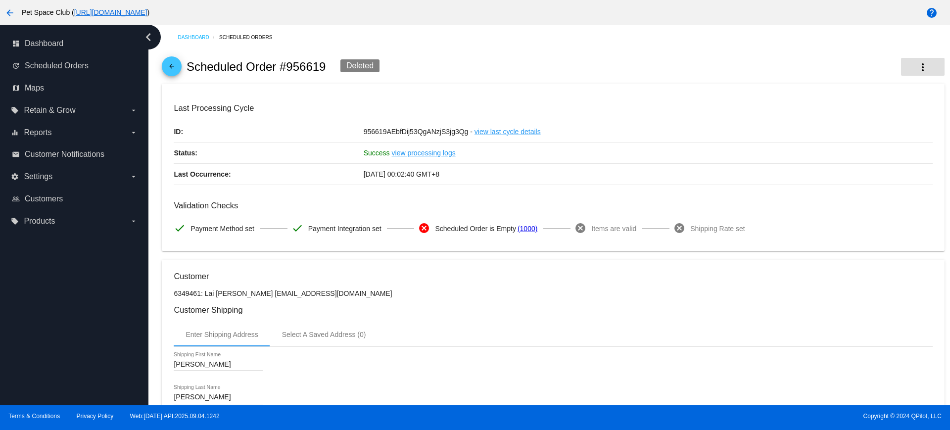
click at [917, 62] on mat-icon "more_vert" at bounding box center [923, 67] width 12 height 12
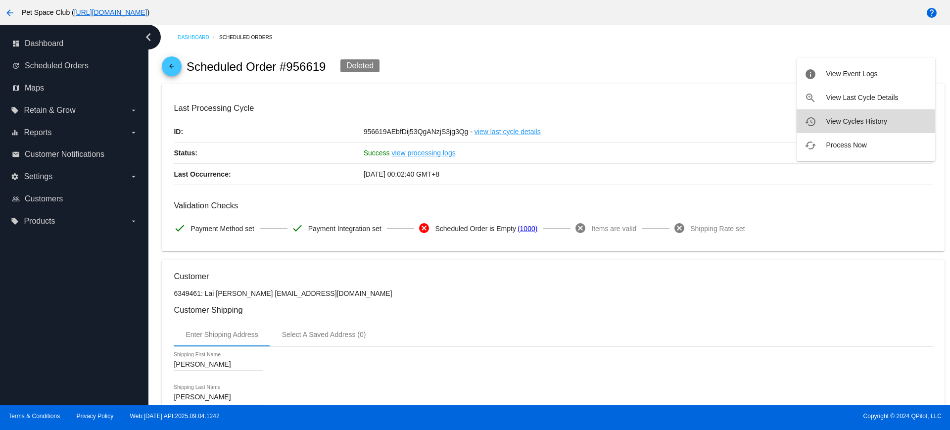
click at [828, 123] on span "View Cycles History" at bounding box center [856, 121] width 61 height 8
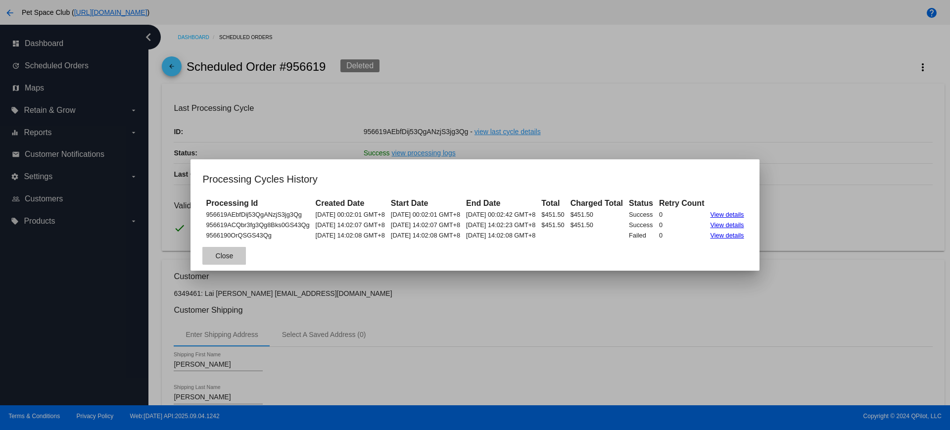
click at [216, 253] on span "Close" at bounding box center [225, 256] width 18 height 8
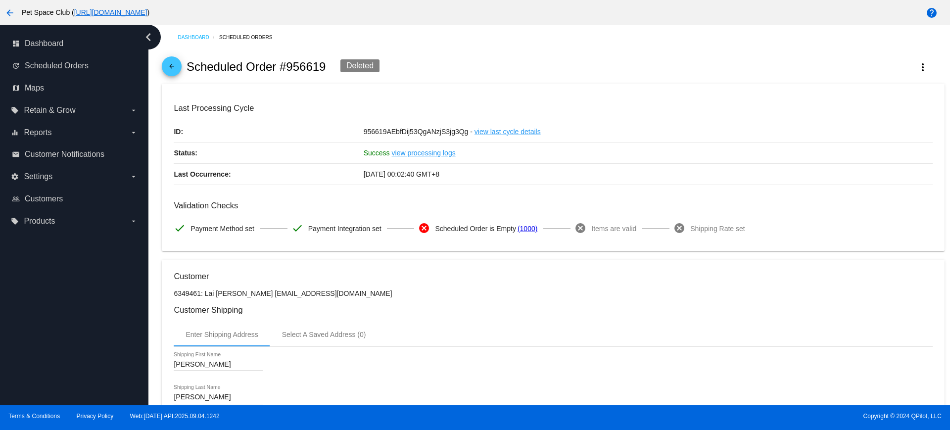
click at [923, 67] on button "more_vert" at bounding box center [923, 67] width 44 height 18
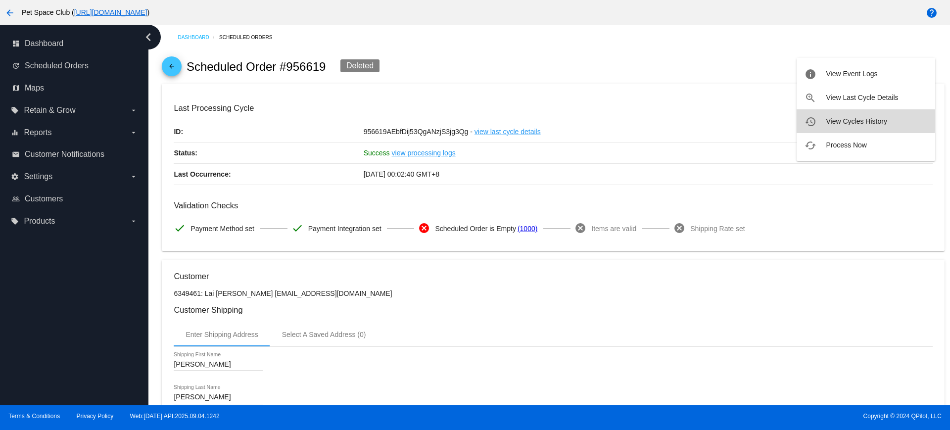
click at [840, 120] on span "View Cycles History" at bounding box center [856, 121] width 61 height 8
